Goal: Task Accomplishment & Management: Use online tool/utility

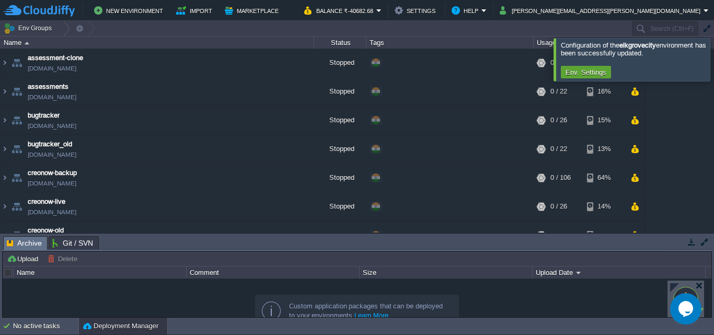
scroll to position [336, 0]
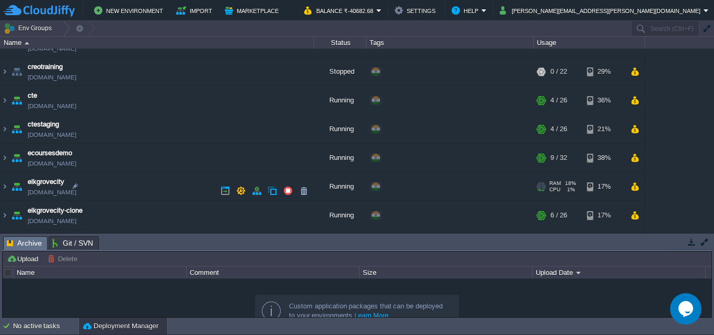
scroll to position [366, 0]
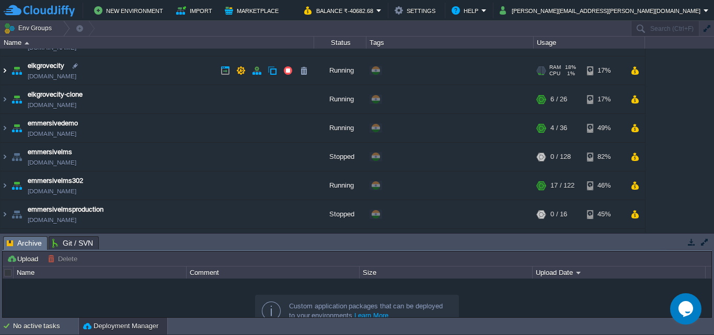
click at [4, 71] on img at bounding box center [5, 70] width 8 height 28
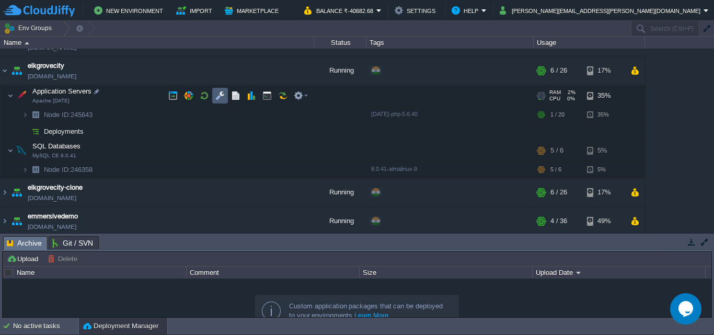
click at [223, 97] on button "button" at bounding box center [219, 95] width 9 height 9
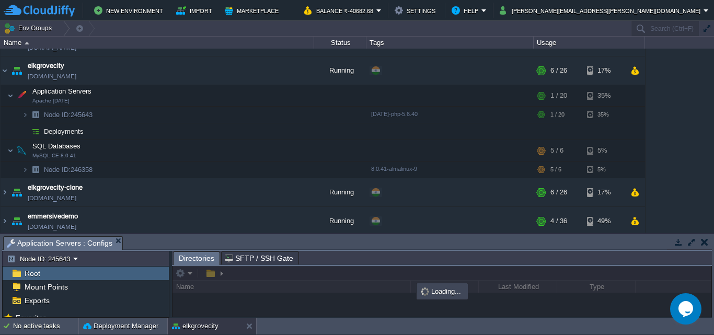
click at [689, 243] on button "button" at bounding box center [690, 241] width 9 height 9
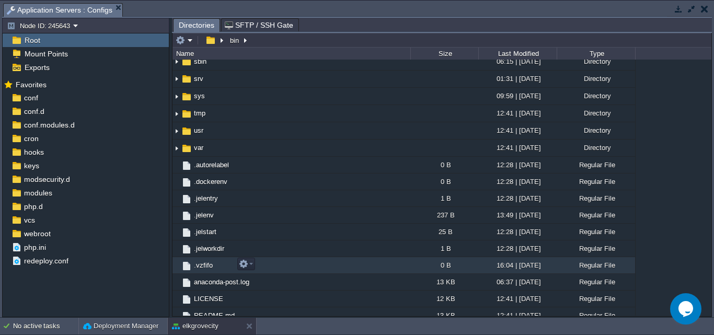
scroll to position [238, 0]
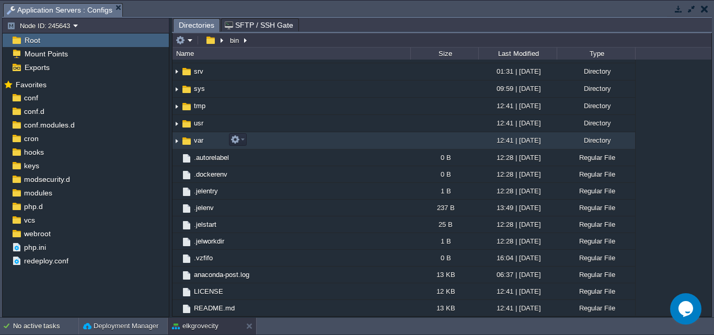
click at [195, 143] on span "var" at bounding box center [198, 140] width 13 height 9
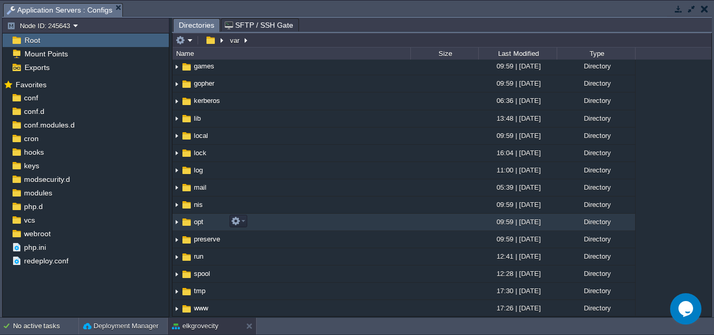
scroll to position [139, 0]
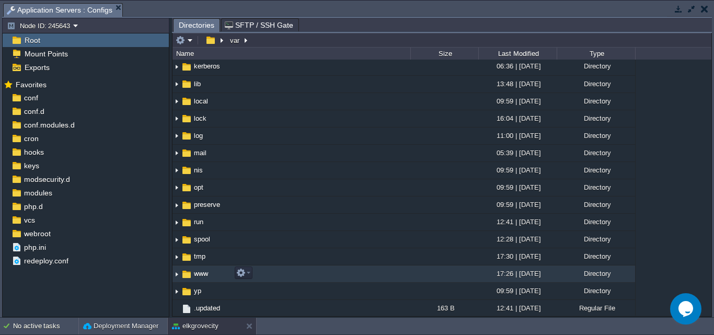
click at [196, 272] on span "www" at bounding box center [200, 273] width 17 height 9
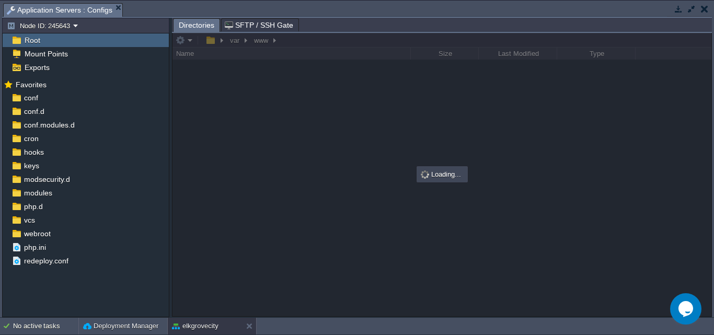
scroll to position [0, 0]
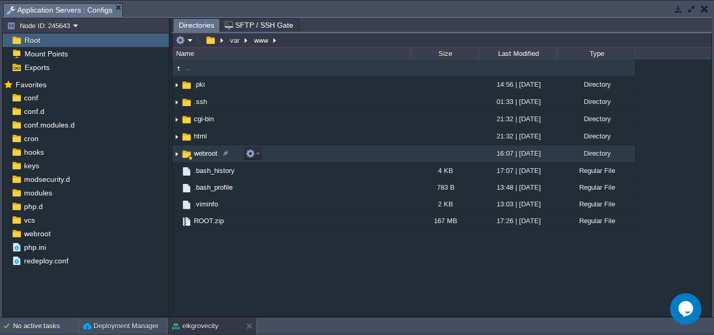
click at [202, 158] on span "webroot" at bounding box center [205, 153] width 27 height 9
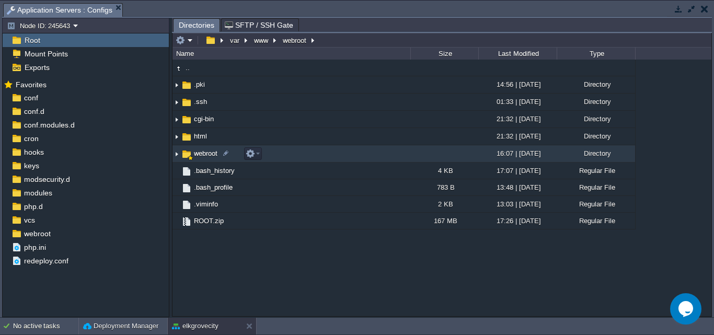
click at [202, 158] on span "webroot" at bounding box center [205, 153] width 27 height 9
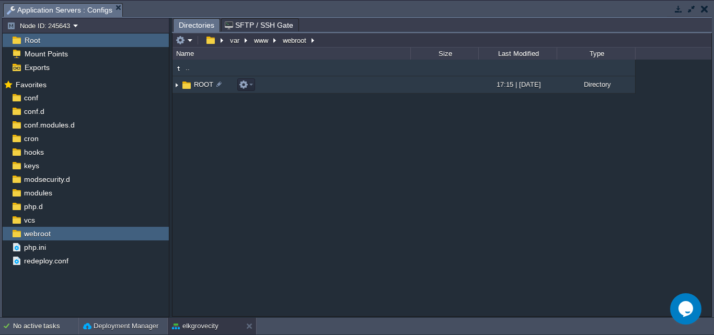
click at [202, 86] on span "ROOT" at bounding box center [203, 84] width 22 height 9
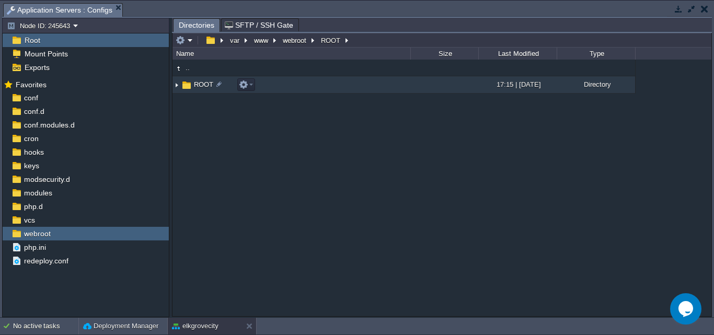
click at [202, 86] on span "ROOT" at bounding box center [203, 84] width 22 height 9
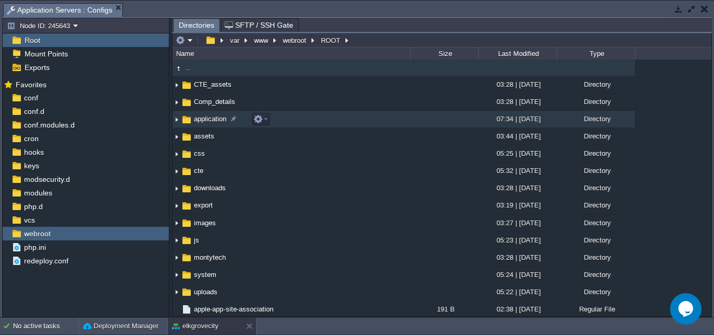
click at [178, 119] on img at bounding box center [176, 119] width 8 height 16
click at [212, 120] on span "application" at bounding box center [210, 118] width 36 height 9
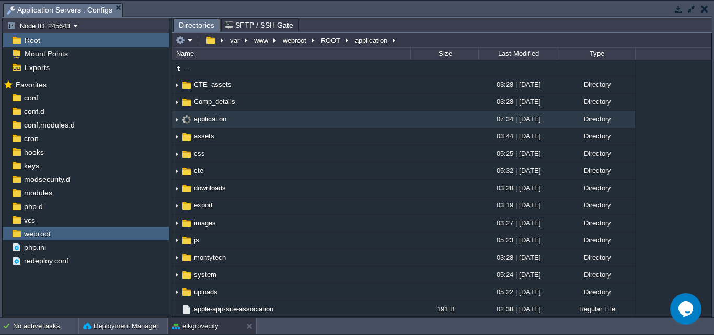
click at [212, 120] on span "application" at bounding box center [210, 118] width 36 height 9
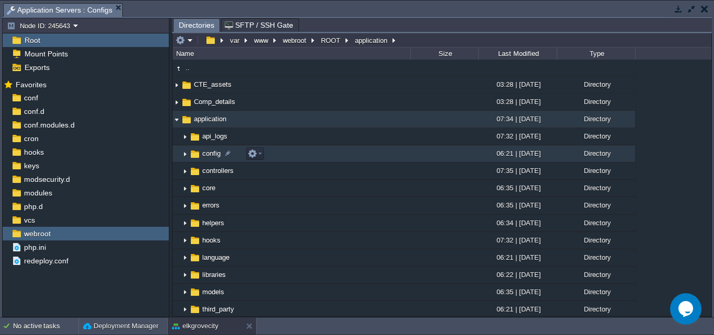
click at [212, 156] on span "config" at bounding box center [211, 153] width 21 height 9
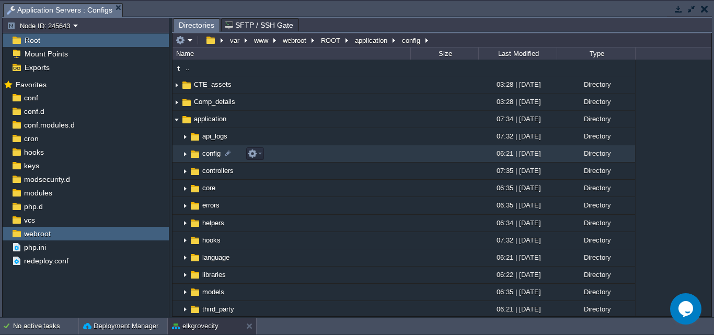
click at [212, 156] on span "config" at bounding box center [211, 153] width 21 height 9
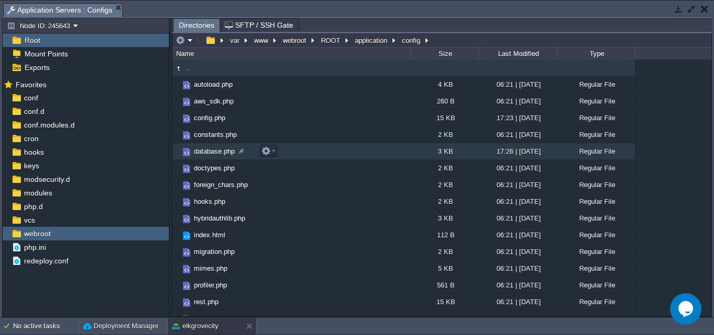
drag, startPoint x: 208, startPoint y: 155, endPoint x: 203, endPoint y: 152, distance: 5.6
click at [203, 152] on span "database.php" at bounding box center [214, 151] width 44 height 9
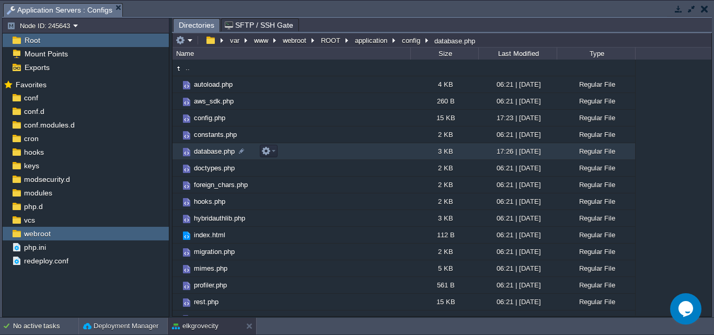
click at [203, 152] on span "database.php" at bounding box center [214, 151] width 44 height 9
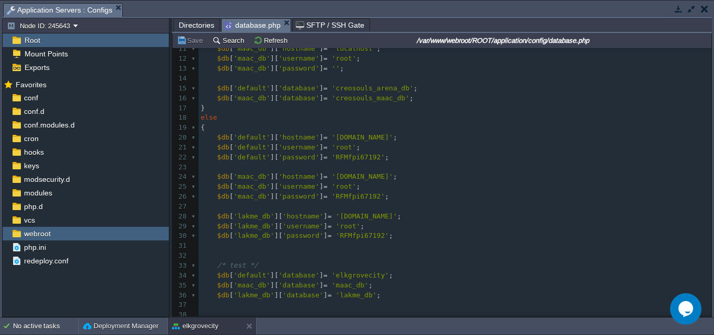
scroll to position [157, 0]
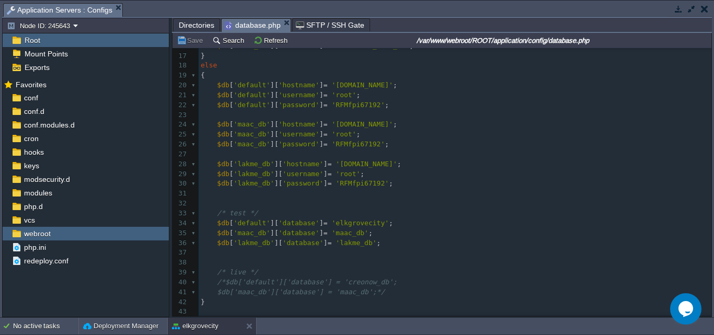
click at [354, 221] on div "100 1 <?php if ( ! defined ( 'BASEPATH' )) exit ( 'No direct script access allo…" at bounding box center [454, 154] width 512 height 522
type textarea "elkgrovecity"
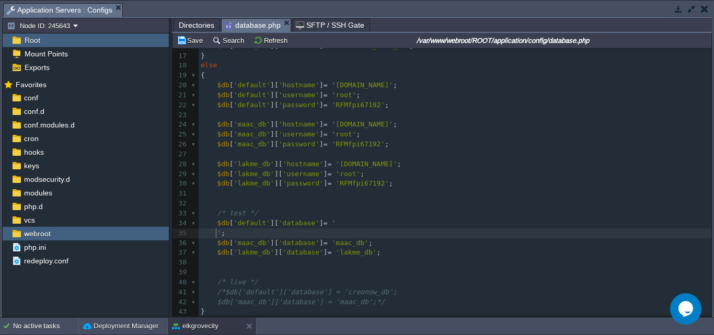
type textarea "elkgrovecity"
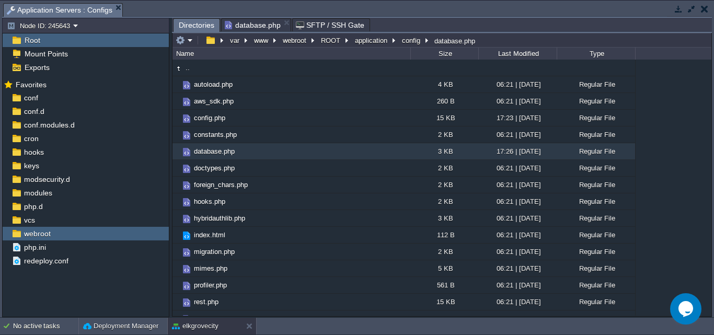
click at [201, 28] on span "Directories" at bounding box center [197, 25] width 36 height 13
click at [329, 42] on button "ROOT" at bounding box center [331, 40] width 24 height 9
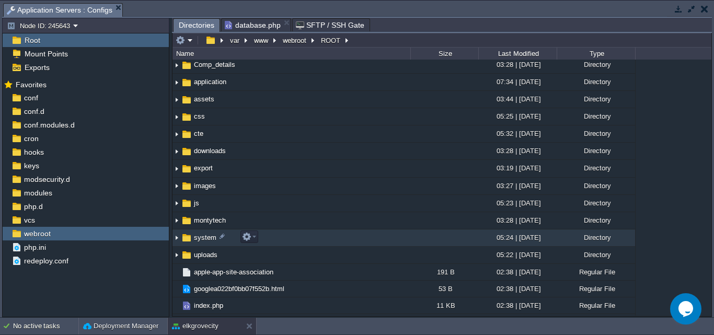
scroll to position [85, 0]
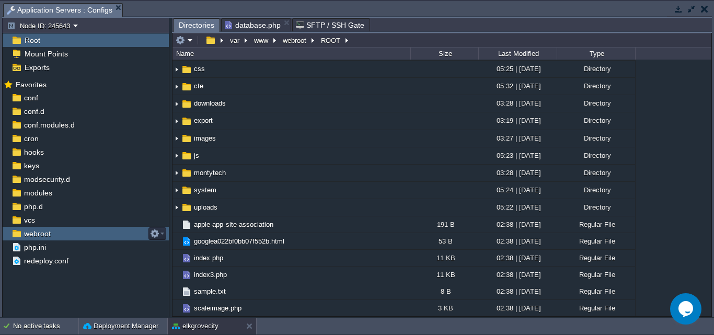
drag, startPoint x: 205, startPoint y: 56, endPoint x: 101, endPoint y: 233, distance: 205.1
drag, startPoint x: 101, startPoint y: 233, endPoint x: 415, endPoint y: 214, distance: 314.5
click at [415, 214] on td at bounding box center [444, 207] width 68 height 17
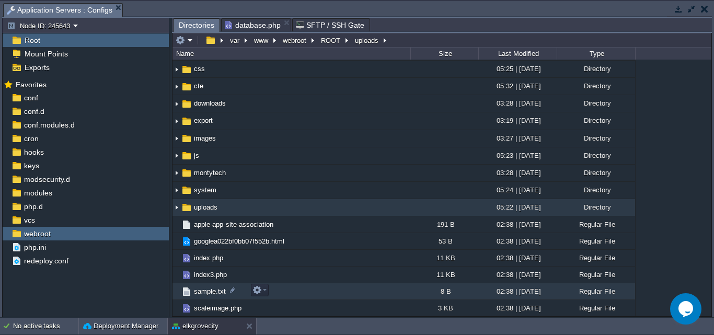
drag, startPoint x: 323, startPoint y: 252, endPoint x: 315, endPoint y: 285, distance: 34.0
click at [315, 285] on td "sample.txt" at bounding box center [291, 291] width 238 height 17
